Goal: Task Accomplishment & Management: Use online tool/utility

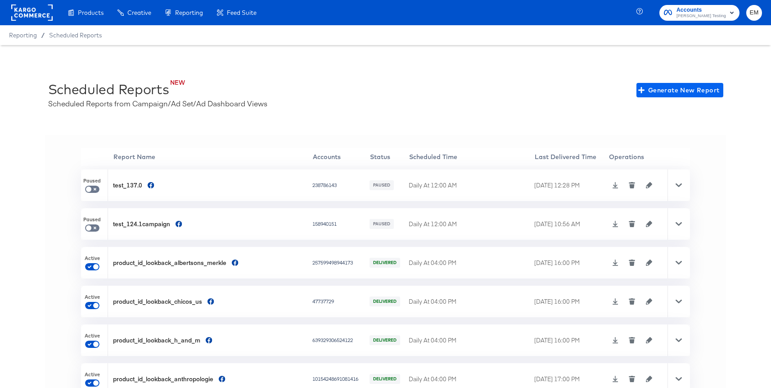
scroll to position [20, 0]
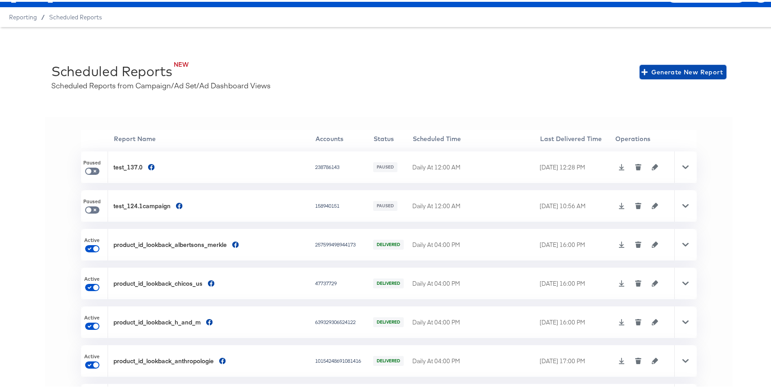
click at [647, 73] on span "Generate New Report" at bounding box center [684, 70] width 80 height 11
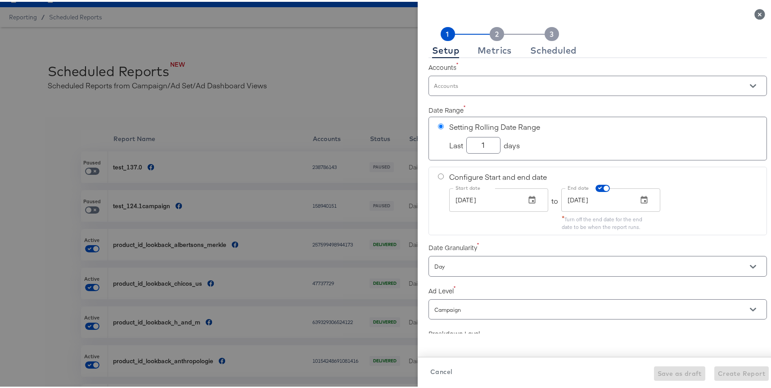
click at [470, 90] on input "Accounts" at bounding box center [585, 88] width 305 height 10
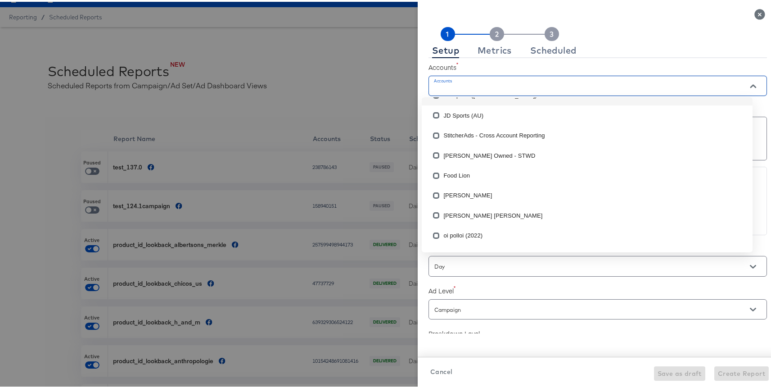
checkbox input "true"
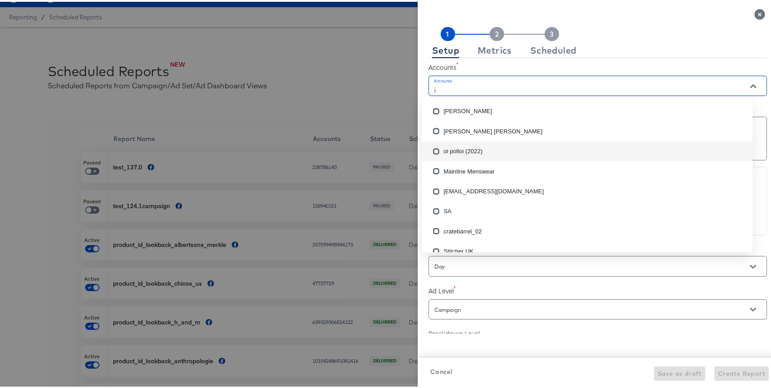
scroll to position [0, 0]
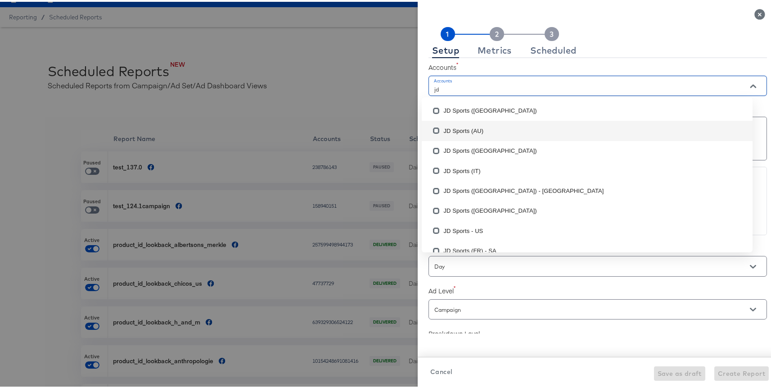
type input "j"
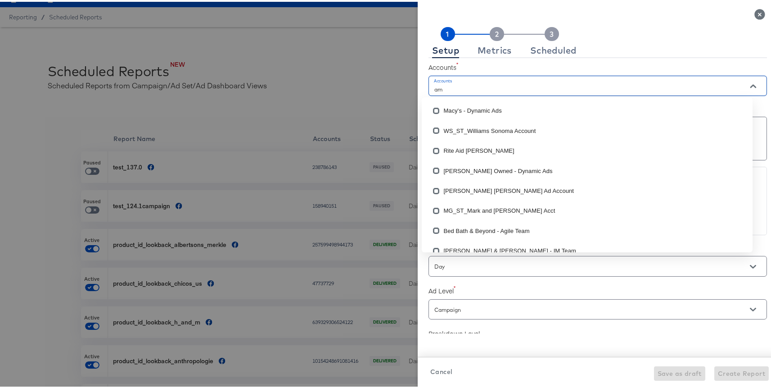
type input "a"
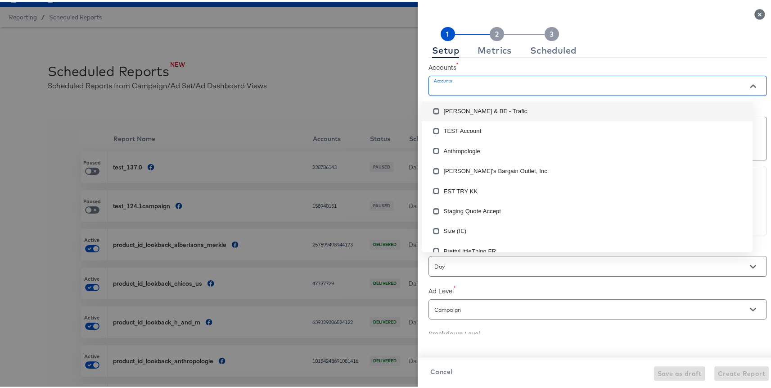
scroll to position [463, 0]
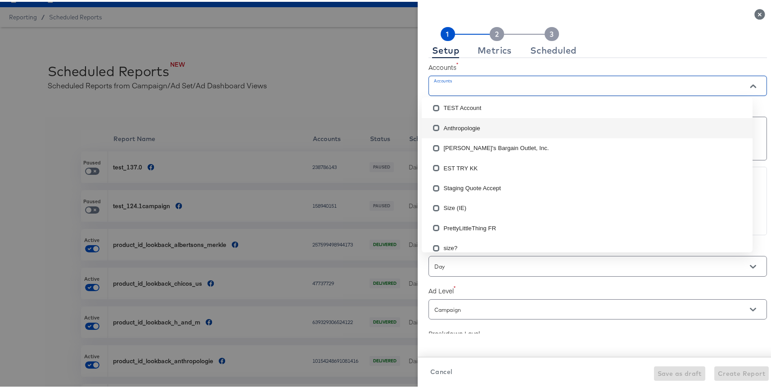
click at [474, 130] on li "Anthropologie" at bounding box center [587, 126] width 331 height 20
checkbox input "true"
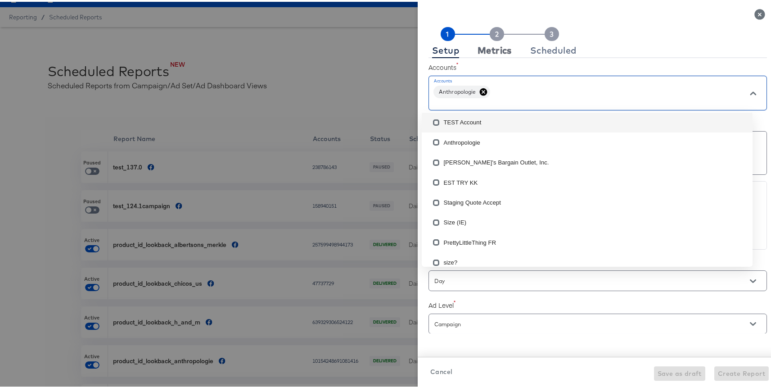
click at [488, 49] on div "Metrics" at bounding box center [495, 48] width 34 height 7
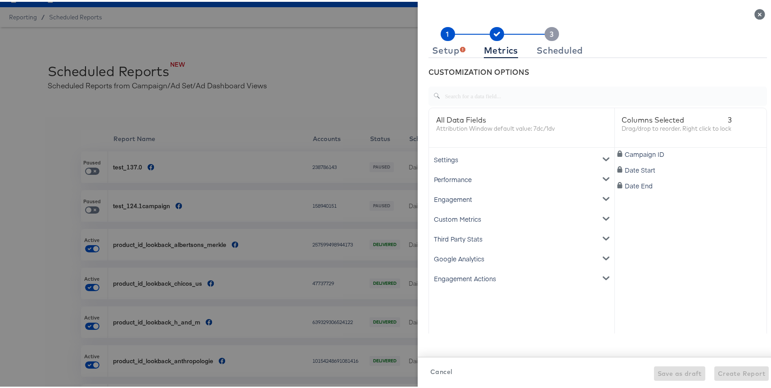
click at [470, 251] on div "Google Analytics" at bounding box center [522, 257] width 182 height 20
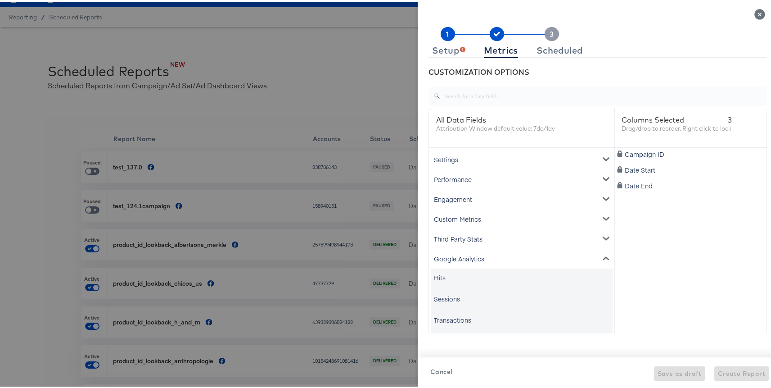
scroll to position [12, 0]
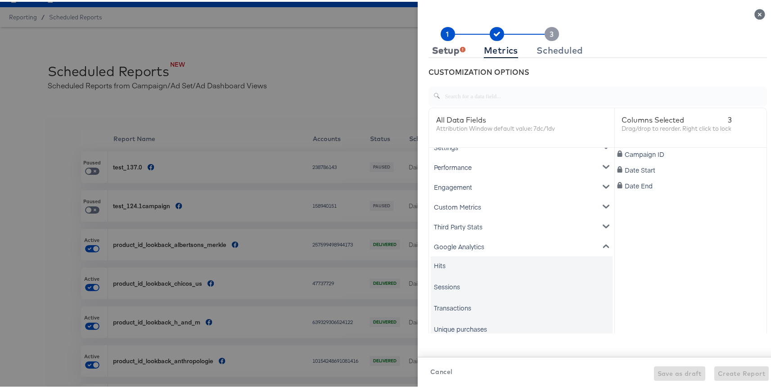
click at [443, 45] on div "Setup" at bounding box center [448, 48] width 33 height 7
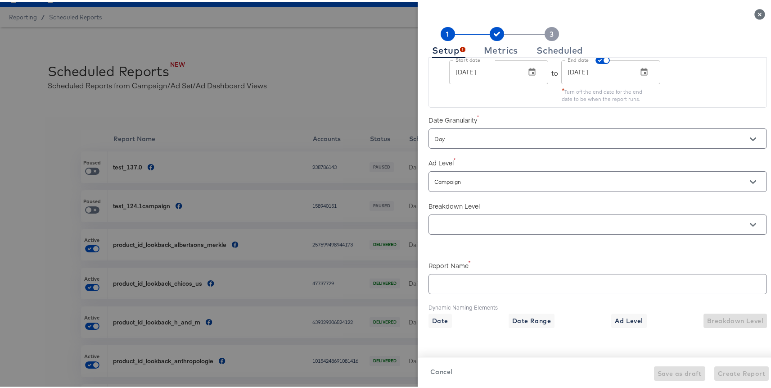
scroll to position [177, 0]
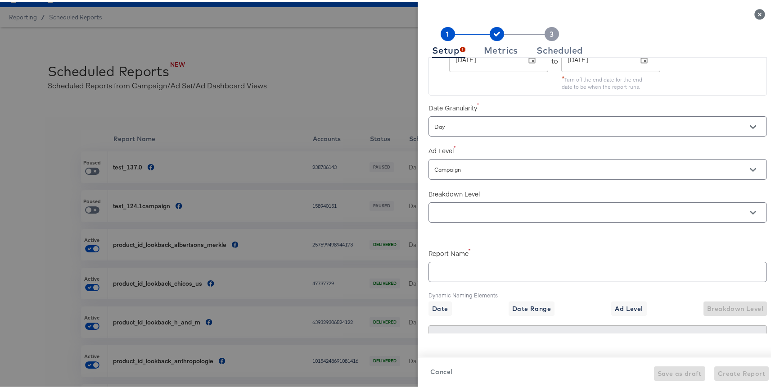
click at [456, 167] on input "Campaign" at bounding box center [585, 168] width 305 height 10
click at [440, 218] on li "Ad" at bounding box center [587, 218] width 331 height 14
checkbox input "true"
type input "Ad"
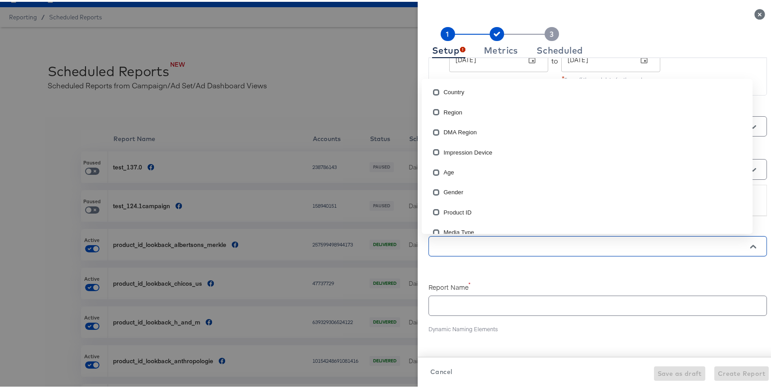
click at [450, 245] on input "text" at bounding box center [585, 245] width 305 height 10
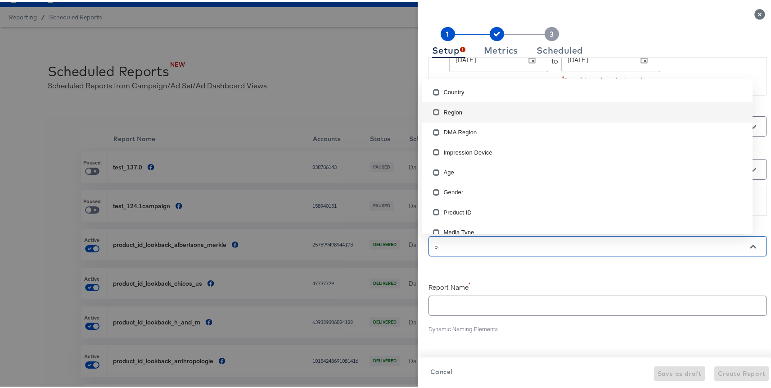
type input "pr"
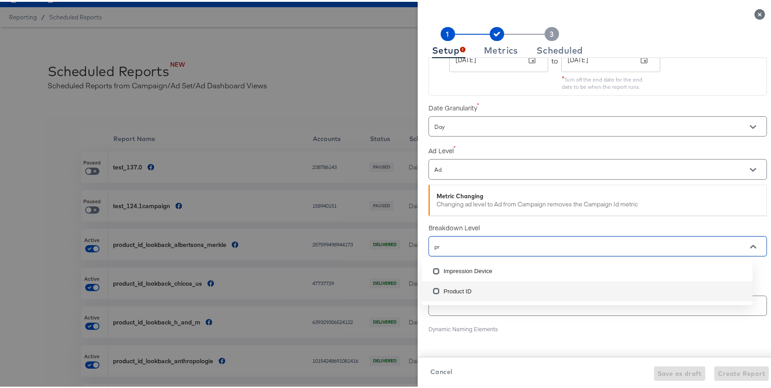
click at [455, 294] on li "Product ID" at bounding box center [587, 289] width 331 height 20
checkbox input "true"
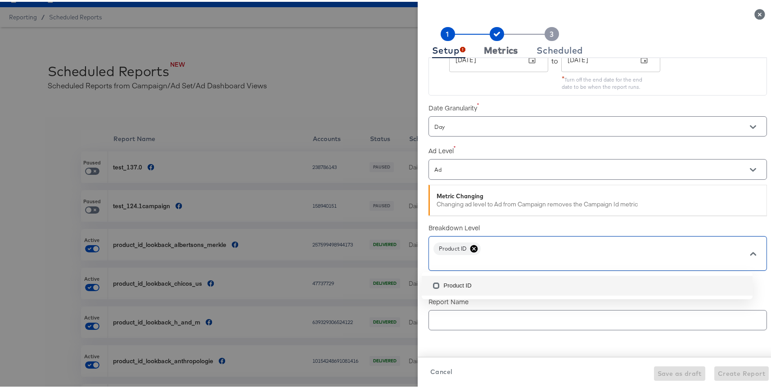
click at [491, 41] on button "Metrics" at bounding box center [501, 48] width 41 height 15
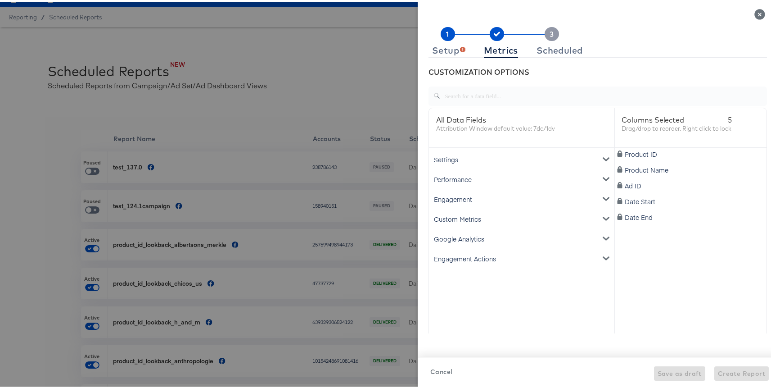
click at [483, 235] on div "Google Analytics" at bounding box center [522, 237] width 182 height 20
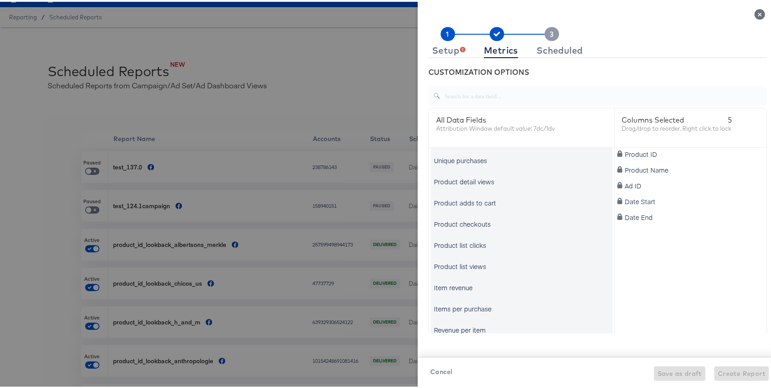
scroll to position [141, 0]
click at [468, 304] on div "Revenue per item" at bounding box center [460, 305] width 52 height 9
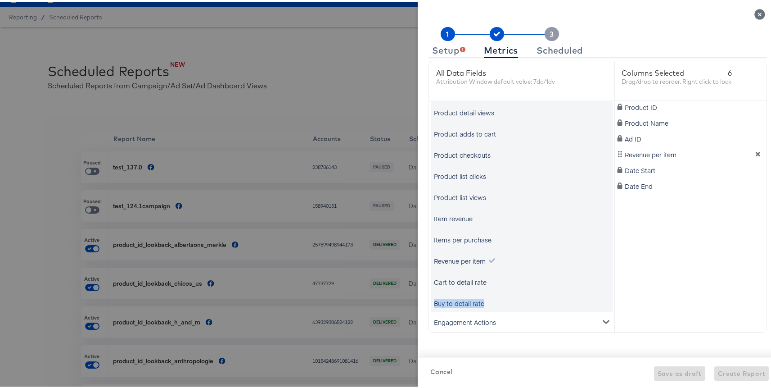
drag, startPoint x: 484, startPoint y: 301, endPoint x: 429, endPoint y: 301, distance: 55.4
click at [431, 301] on div "Buy to detail rate" at bounding box center [522, 301] width 182 height 18
copy div "Buy to detail rate"
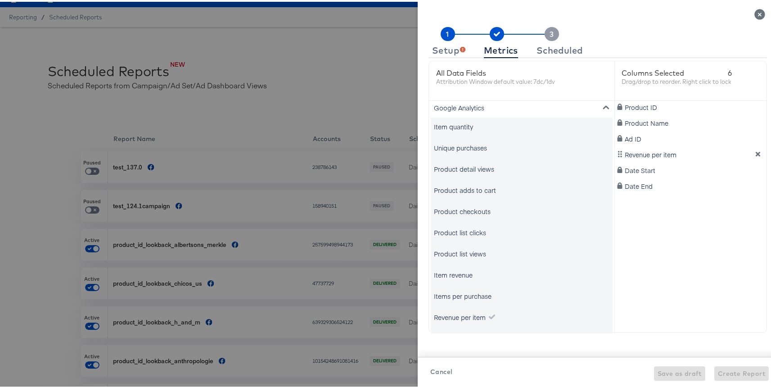
scroll to position [16, 0]
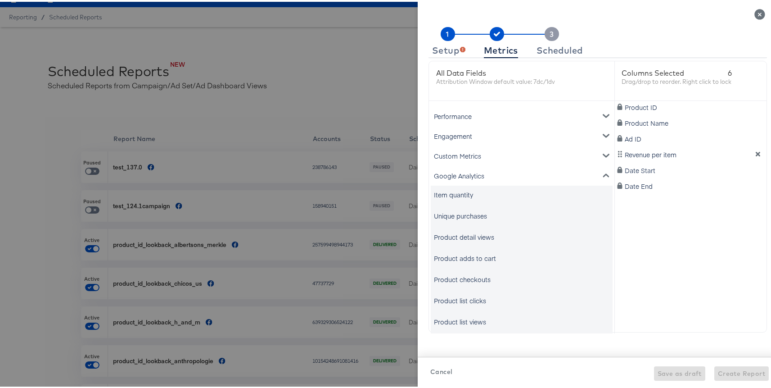
click at [460, 178] on div "Google Analytics" at bounding box center [522, 174] width 182 height 20
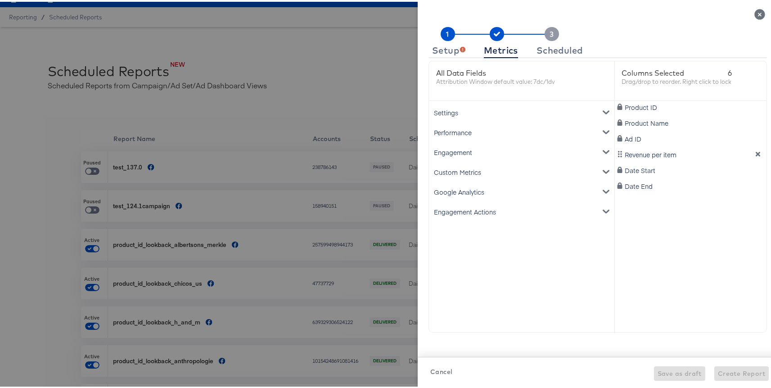
click at [462, 215] on div "Engagement Actions" at bounding box center [522, 210] width 182 height 20
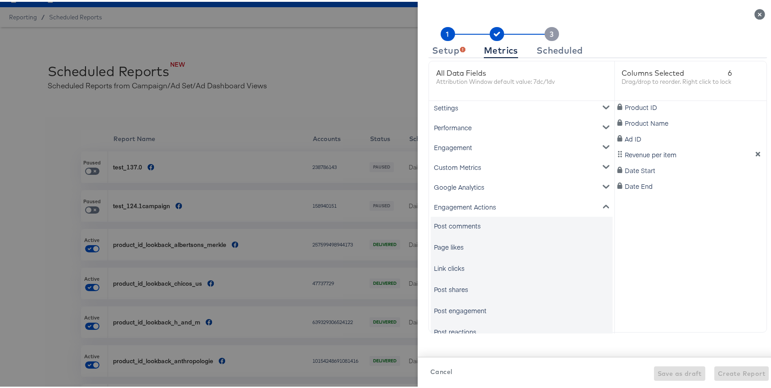
scroll to position [2, 0]
click at [456, 206] on div "Engagement Actions" at bounding box center [522, 208] width 182 height 20
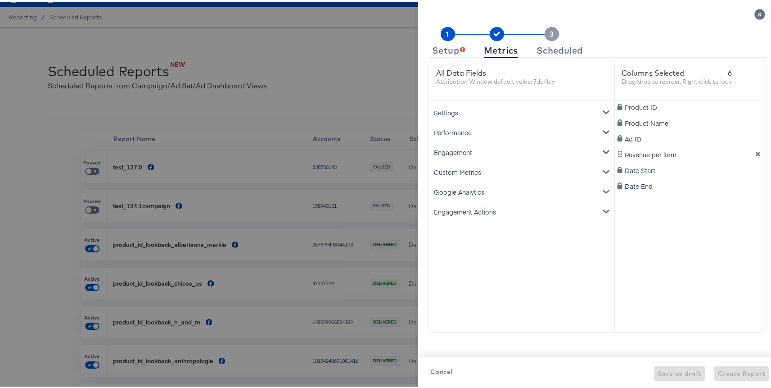
click at [455, 188] on div "Google Analytics" at bounding box center [522, 190] width 182 height 20
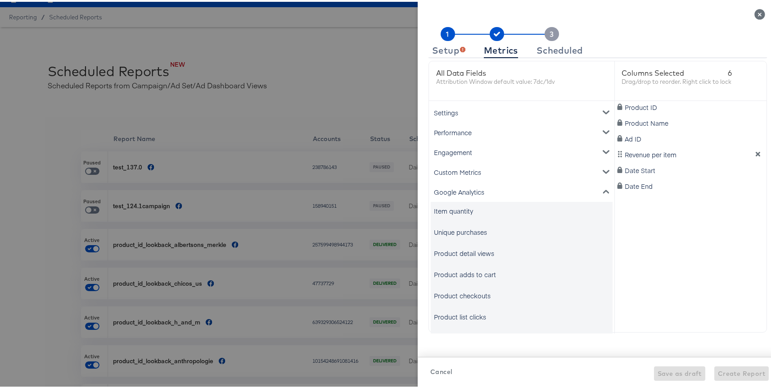
click at [453, 170] on div "Custom Metrics" at bounding box center [522, 170] width 182 height 20
click at [450, 151] on div "Engagement" at bounding box center [522, 151] width 182 height 20
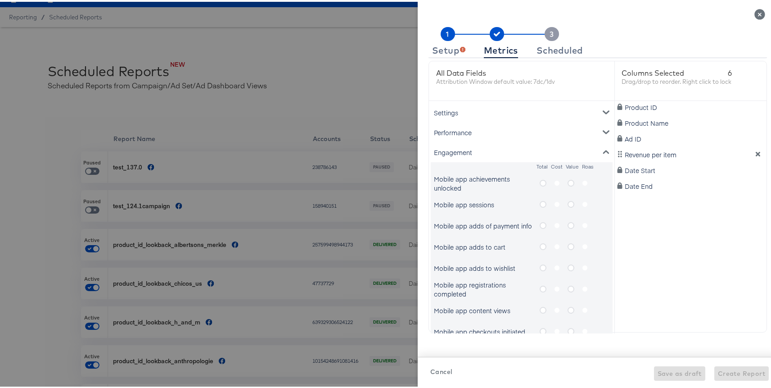
click at [450, 151] on div "Engagement" at bounding box center [522, 151] width 182 height 20
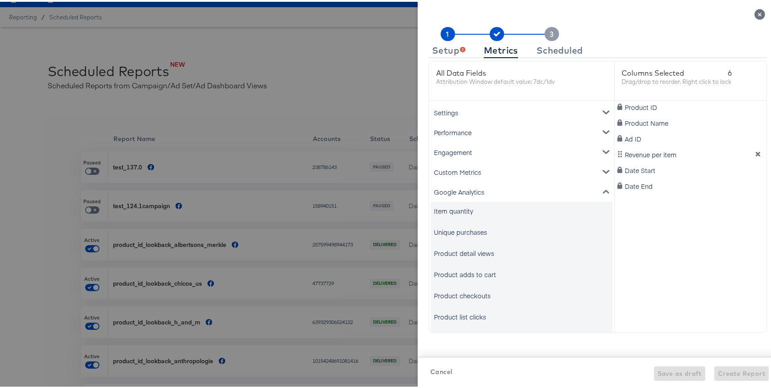
click at [450, 136] on div "Performance" at bounding box center [522, 131] width 182 height 20
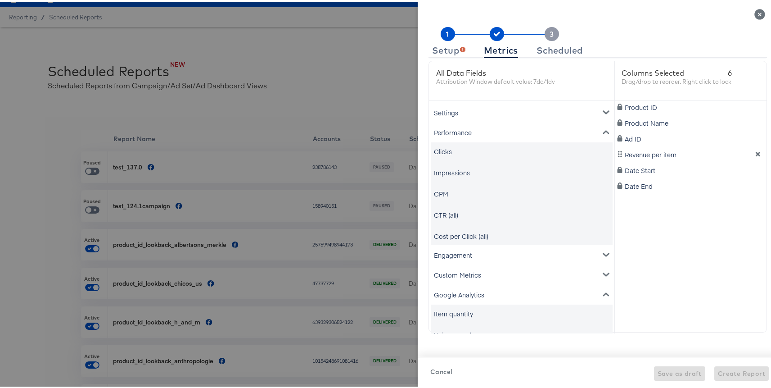
click at [453, 133] on div "Performance" at bounding box center [522, 131] width 182 height 20
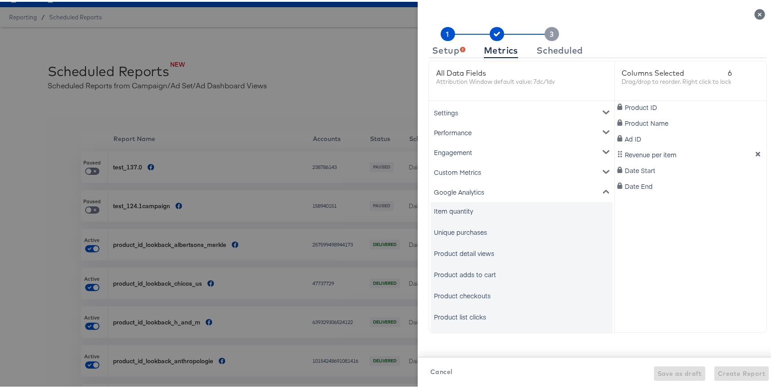
click at [451, 112] on div "Settings" at bounding box center [522, 111] width 182 height 20
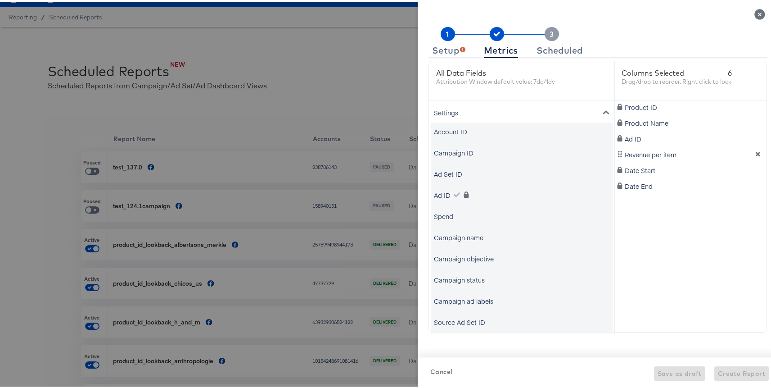
click at [451, 112] on div "Settings" at bounding box center [522, 111] width 182 height 20
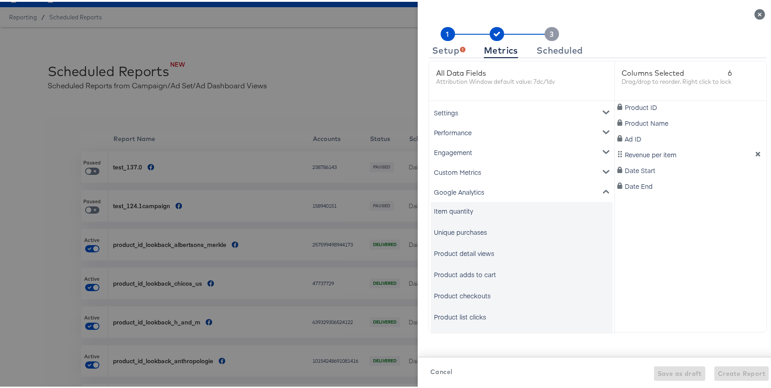
click at [454, 187] on div "Google Analytics" at bounding box center [522, 190] width 182 height 20
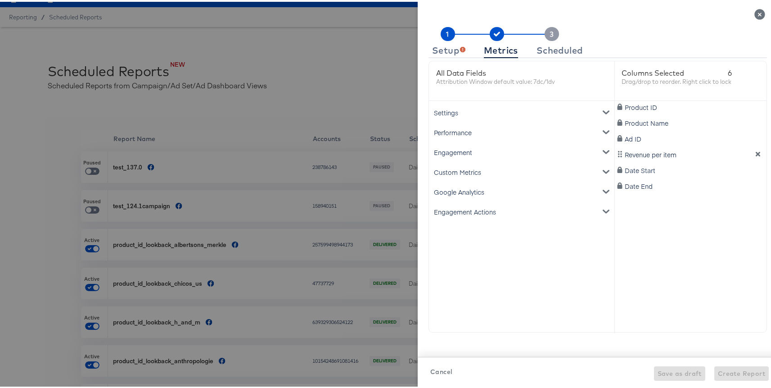
click at [455, 169] on div "Custom Metrics" at bounding box center [522, 170] width 182 height 20
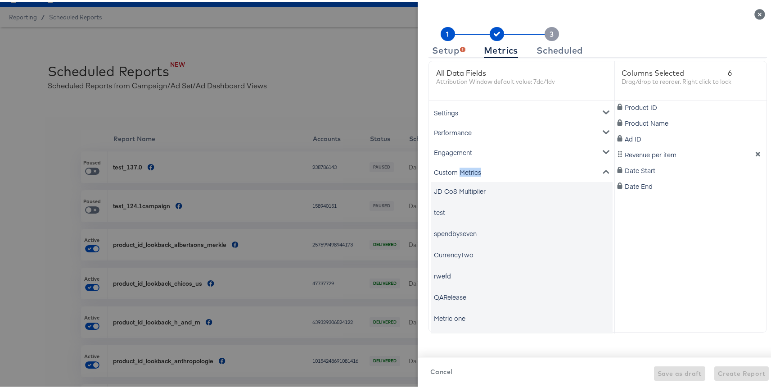
click at [455, 169] on div "Custom Metrics" at bounding box center [522, 170] width 182 height 20
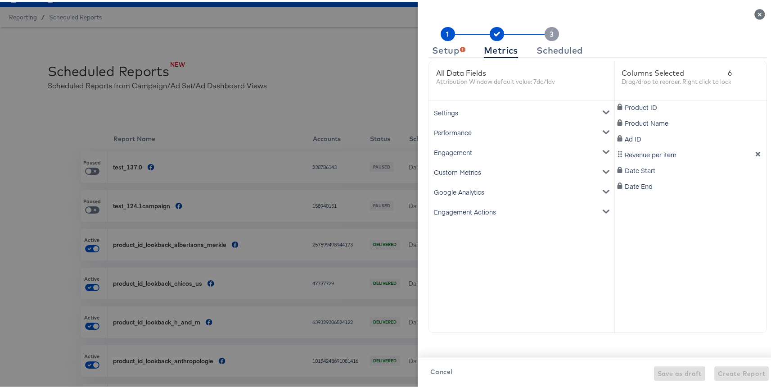
click at [450, 191] on div "Google Analytics" at bounding box center [522, 190] width 182 height 20
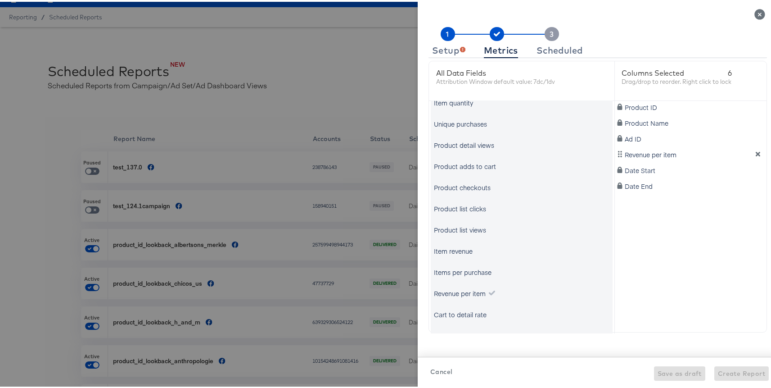
scroll to position [141, 0]
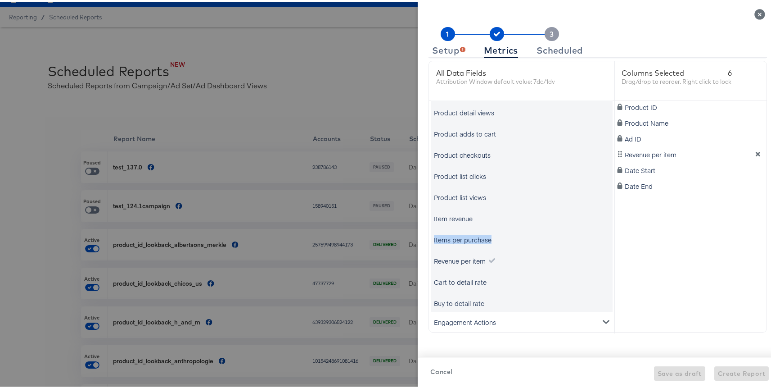
drag, startPoint x: 486, startPoint y: 238, endPoint x: 428, endPoint y: 237, distance: 58.6
click at [431, 237] on div "Items per purchase" at bounding box center [522, 238] width 182 height 18
copy div "Items per purchase"
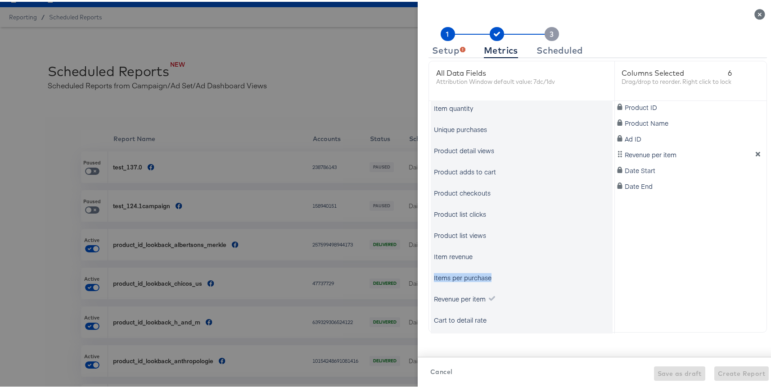
scroll to position [81, 0]
click at [458, 35] on icon at bounding box center [500, 32] width 118 height 14
click at [454, 44] on button "Setup" at bounding box center [449, 48] width 41 height 15
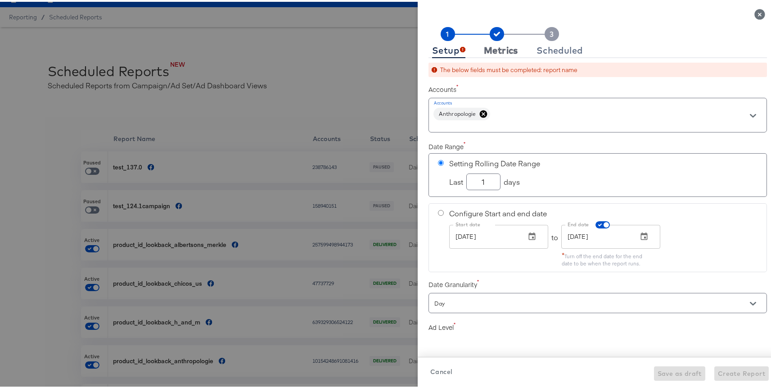
click at [499, 49] on div "Metrics" at bounding box center [501, 48] width 34 height 7
